Goal: Navigation & Orientation: Find specific page/section

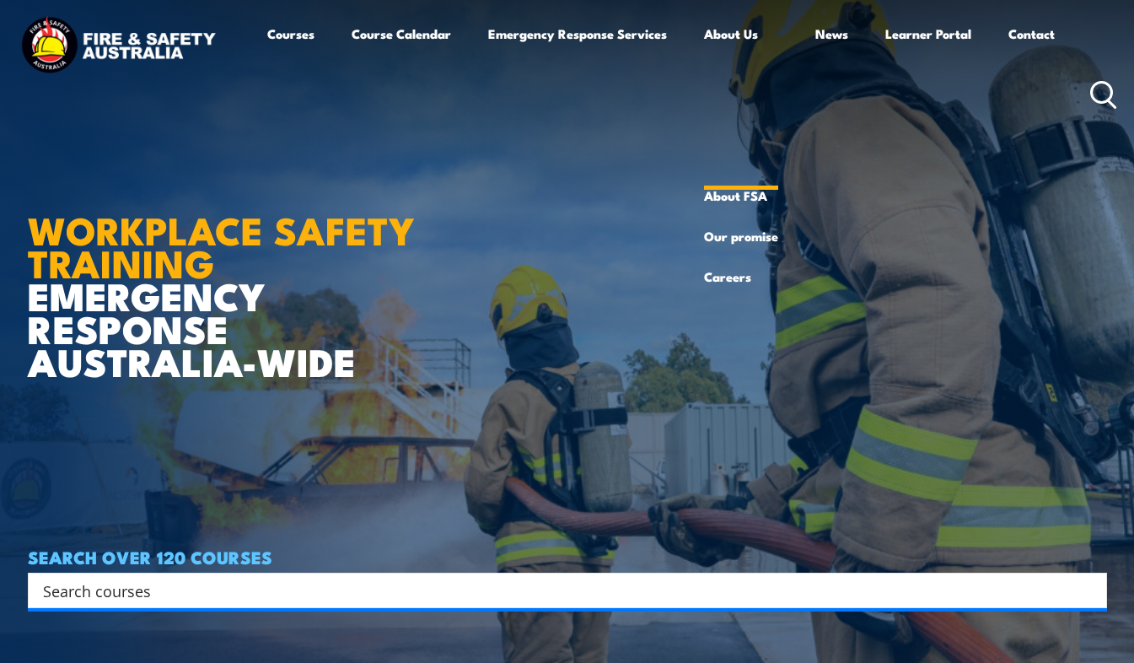
click at [746, 44] on link "About Us" at bounding box center [741, 94] width 74 height 162
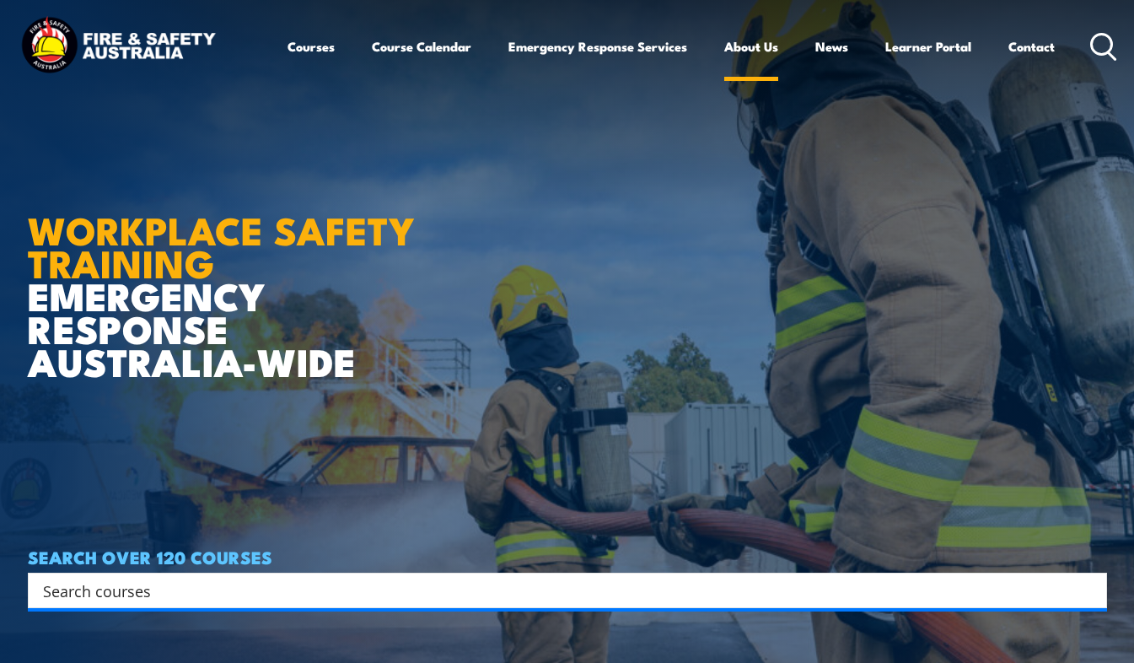
click at [750, 63] on link "About Us" at bounding box center [751, 46] width 54 height 40
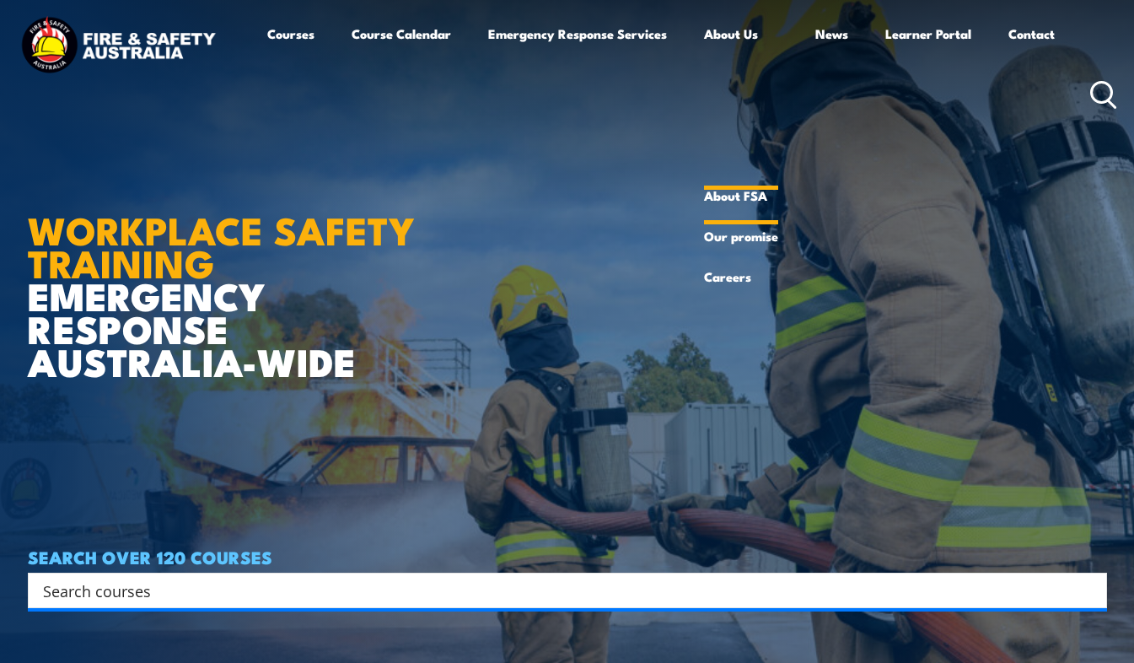
click at [714, 196] on link "About FSA" at bounding box center [741, 195] width 74 height 40
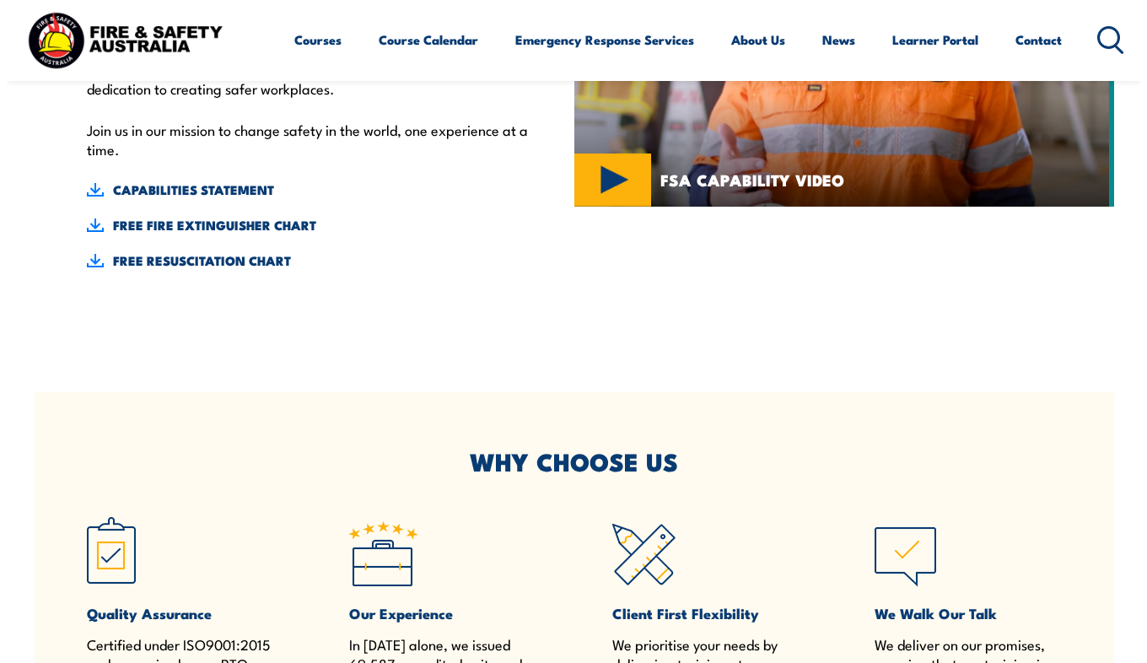
scroll to position [567, 0]
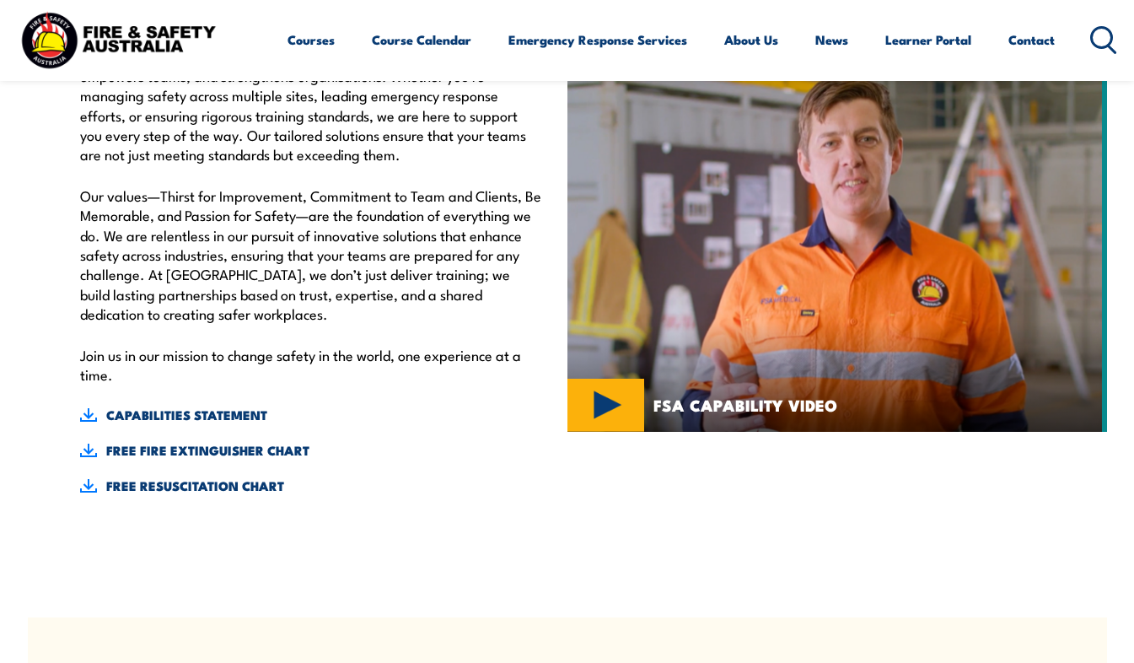
click at [602, 400] on img at bounding box center [837, 237] width 540 height 389
